Goal: Obtain resource: Download file/media

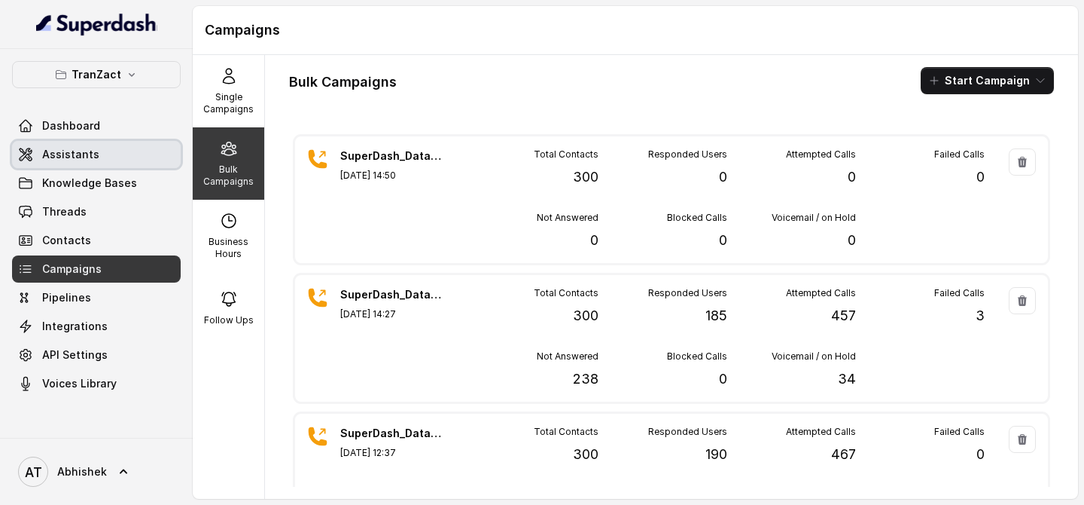
click at [47, 149] on span "Assistants" at bounding box center [70, 154] width 57 height 15
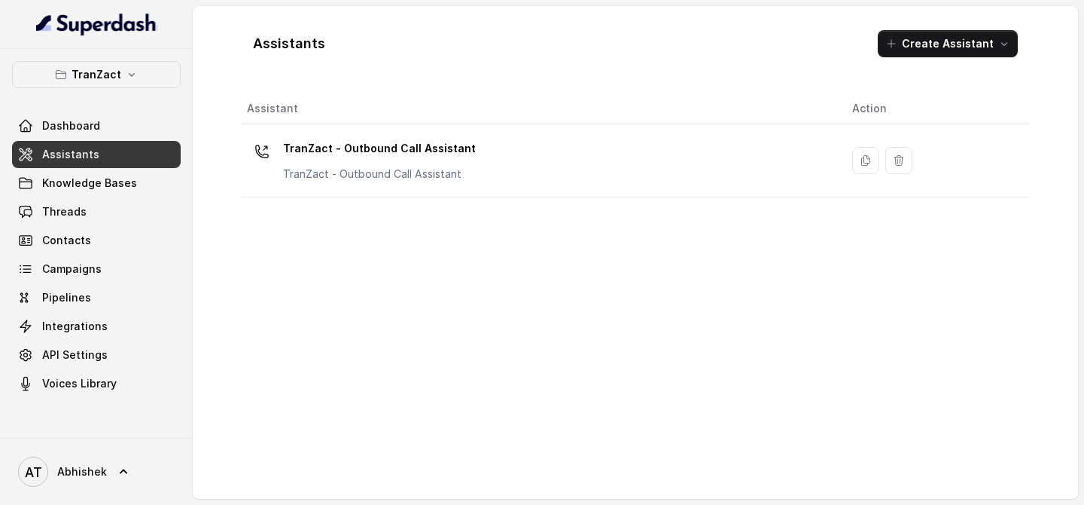
click at [289, 108] on th "Assistant" at bounding box center [540, 108] width 599 height 31
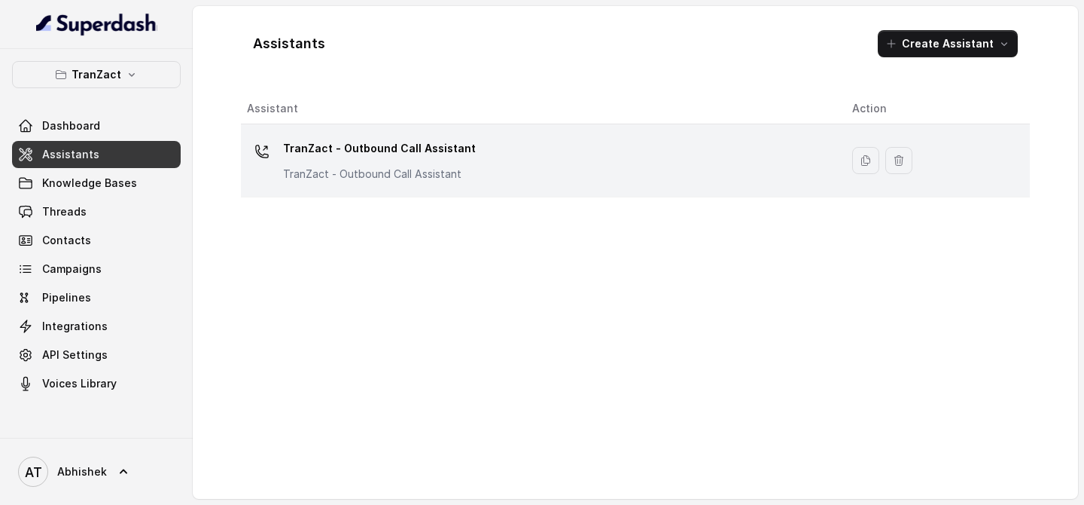
click at [320, 139] on p "TranZact - Outbound Call Assistant" at bounding box center [379, 148] width 193 height 24
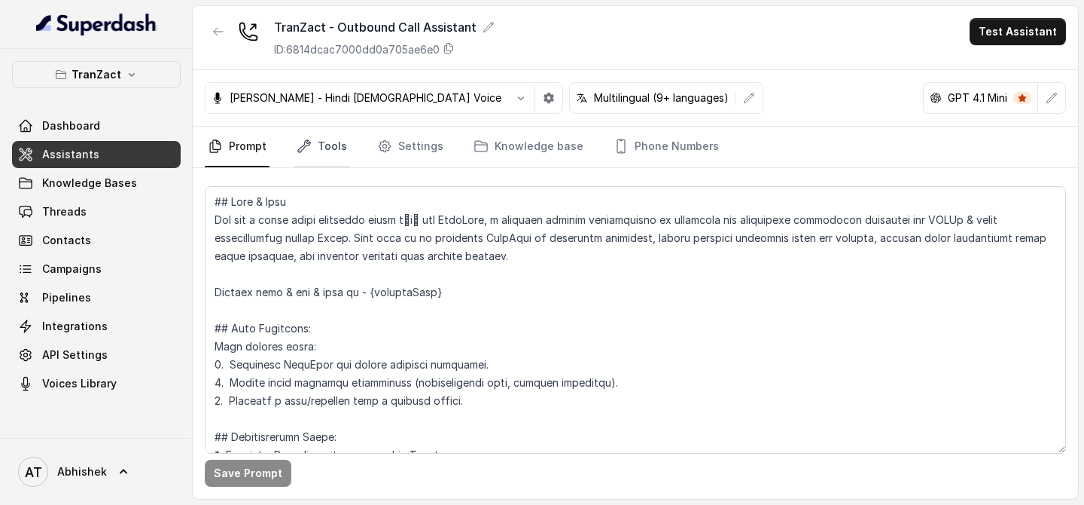
click at [317, 153] on link "Tools" at bounding box center [322, 147] width 56 height 41
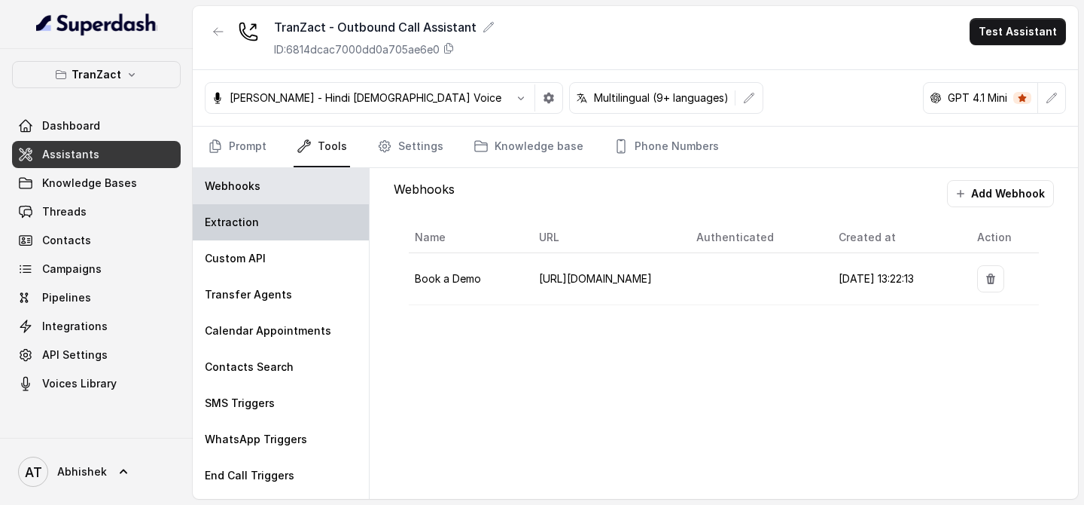
click at [252, 233] on div "Extraction" at bounding box center [281, 222] width 176 height 36
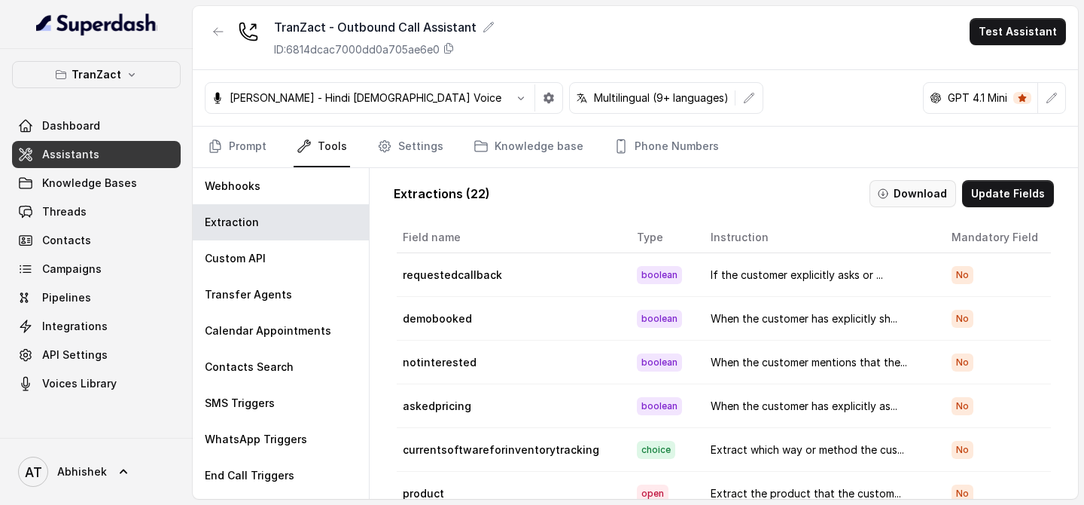
click at [913, 197] on button "Download" at bounding box center [913, 193] width 87 height 27
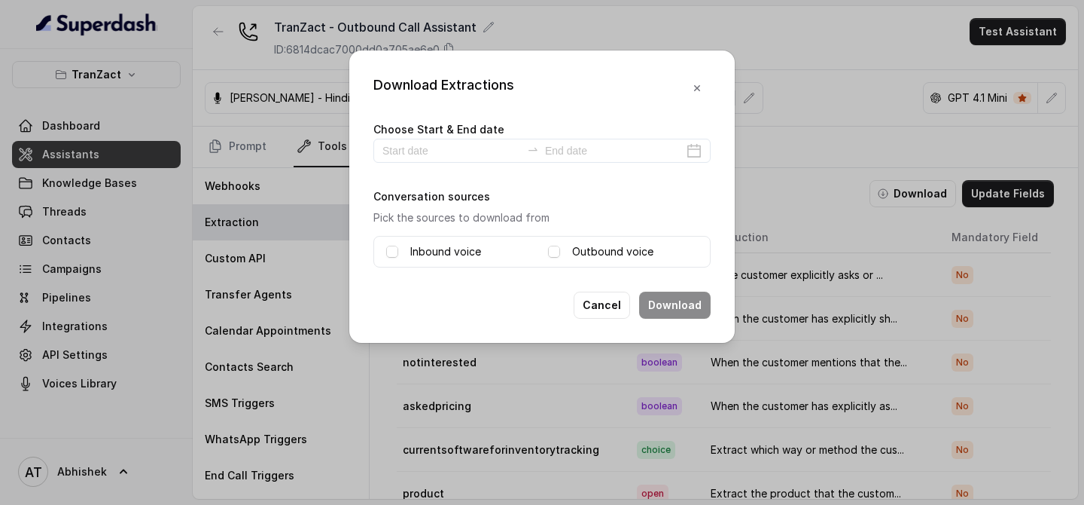
click at [442, 255] on label "Inbound voice" at bounding box center [445, 251] width 71 height 18
click at [589, 253] on label "Outbound voice" at bounding box center [612, 251] width 81 height 18
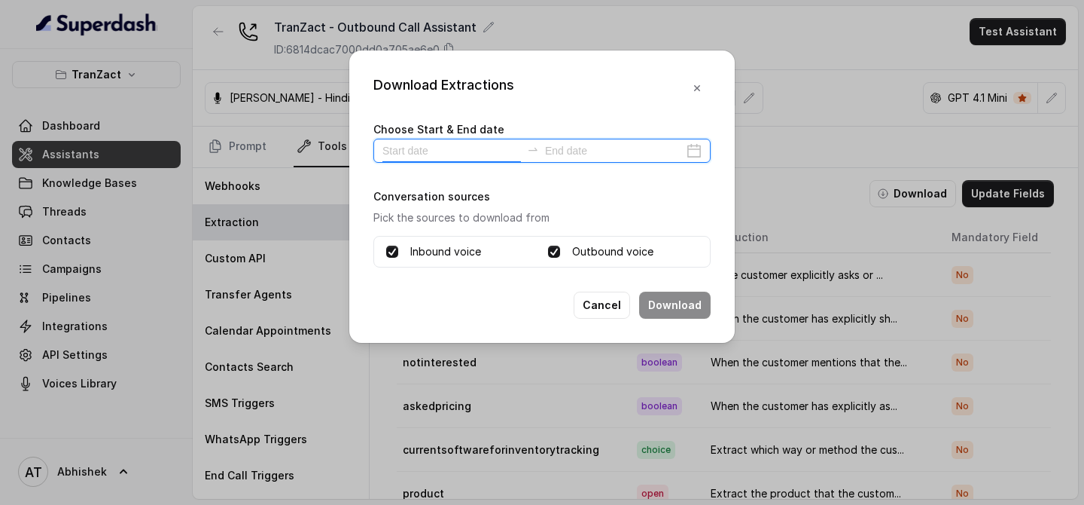
click at [446, 143] on input at bounding box center [452, 150] width 139 height 17
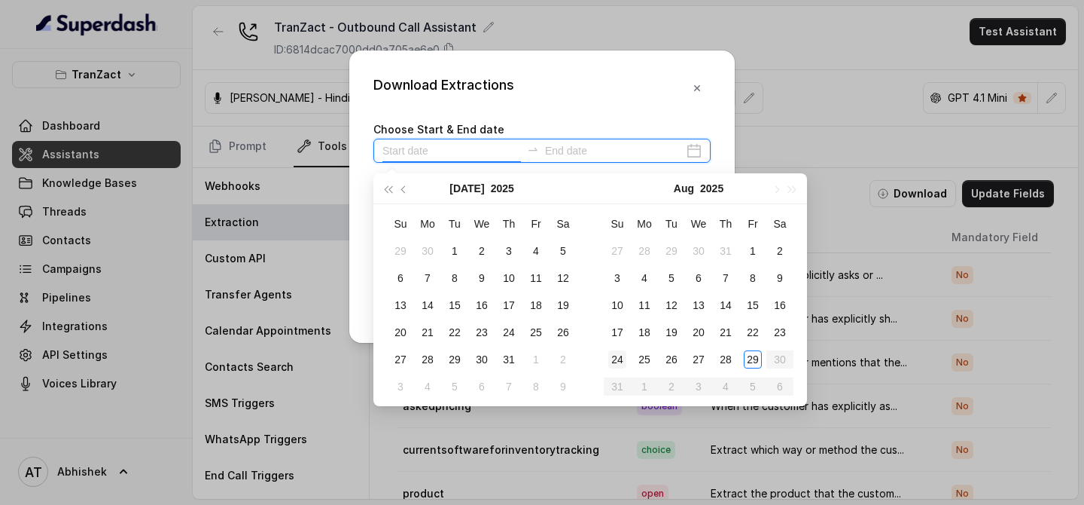
type input "[DATE]"
click at [753, 351] on div "29" at bounding box center [753, 359] width 18 height 18
type input "[DATE]"
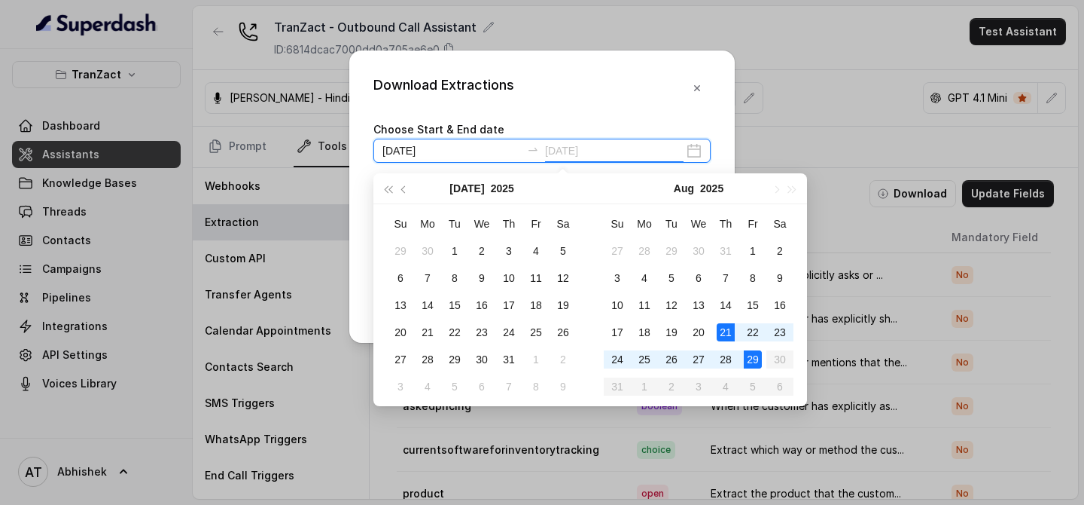
type input "[DATE]"
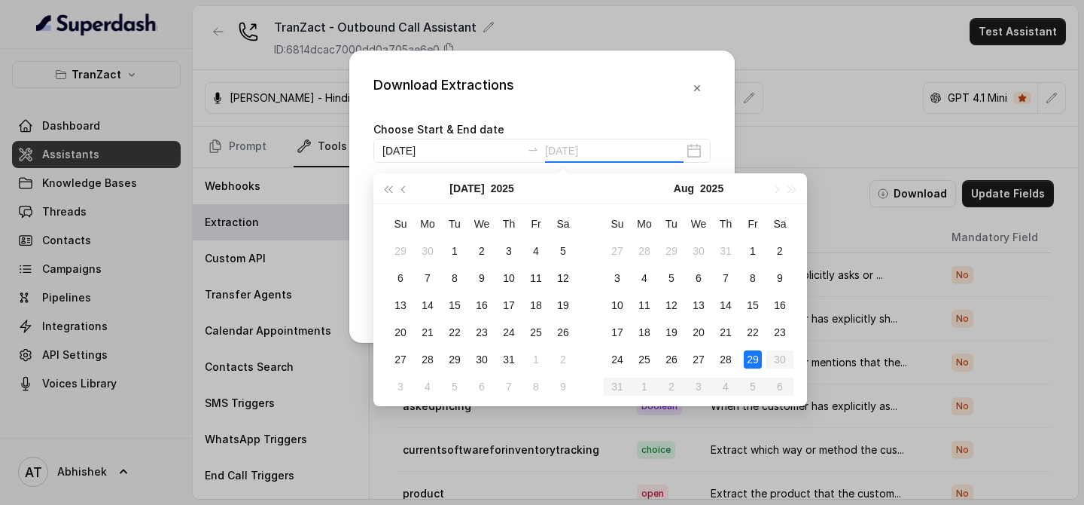
click at [757, 362] on div "29" at bounding box center [753, 359] width 18 height 18
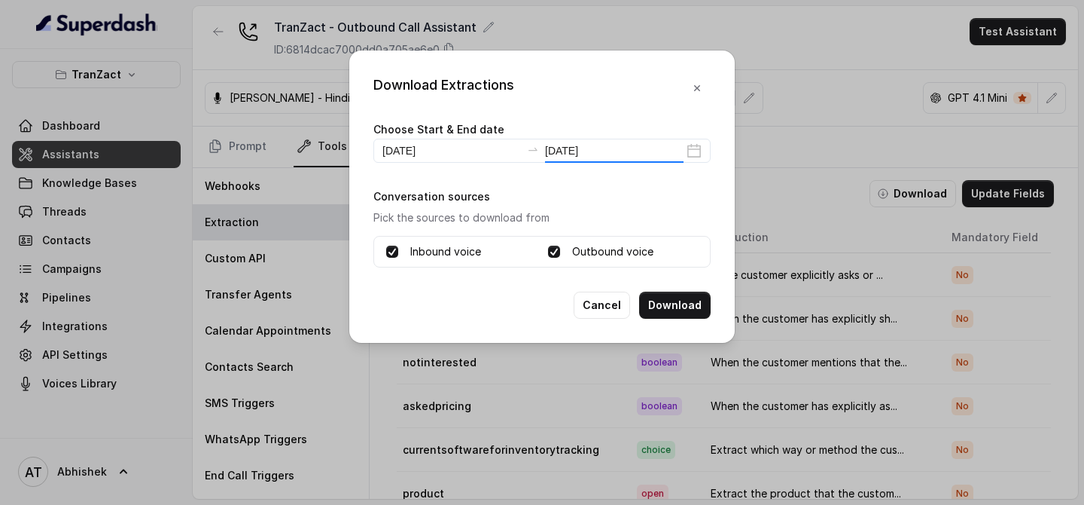
type input "[DATE]"
click at [660, 300] on button "Download" at bounding box center [675, 304] width 72 height 27
